Goal: Check status: Check status

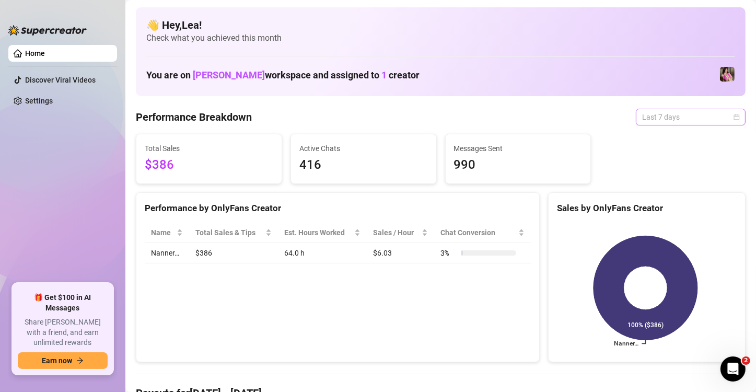
click at [725, 113] on span "Last 7 days" at bounding box center [690, 117] width 97 height 16
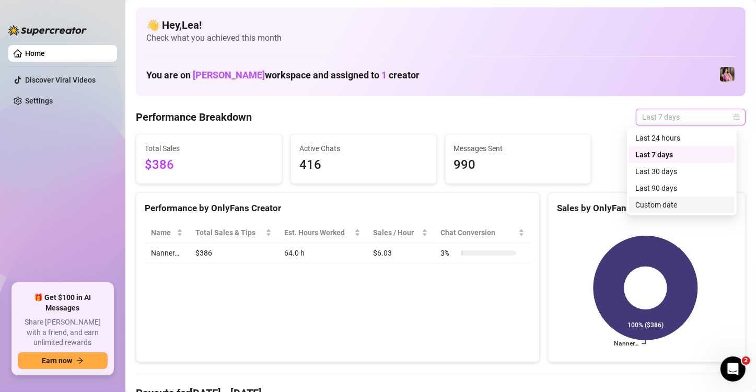
click at [680, 203] on div "Custom date" at bounding box center [681, 204] width 93 height 11
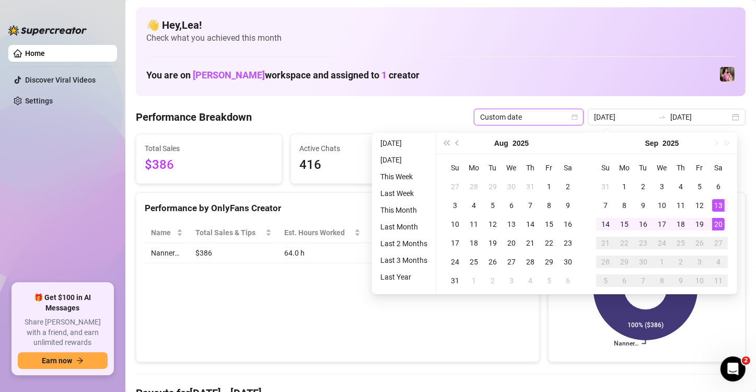
type input "[DATE]"
click at [712, 223] on div "20" at bounding box center [718, 224] width 13 height 13
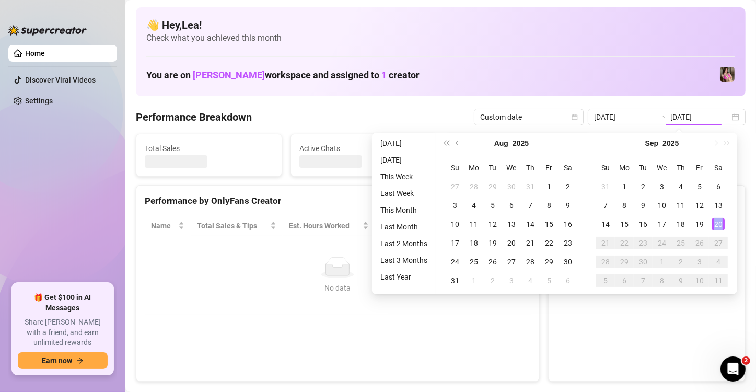
type input "[DATE]"
